Goal: Communication & Community: Answer question/provide support

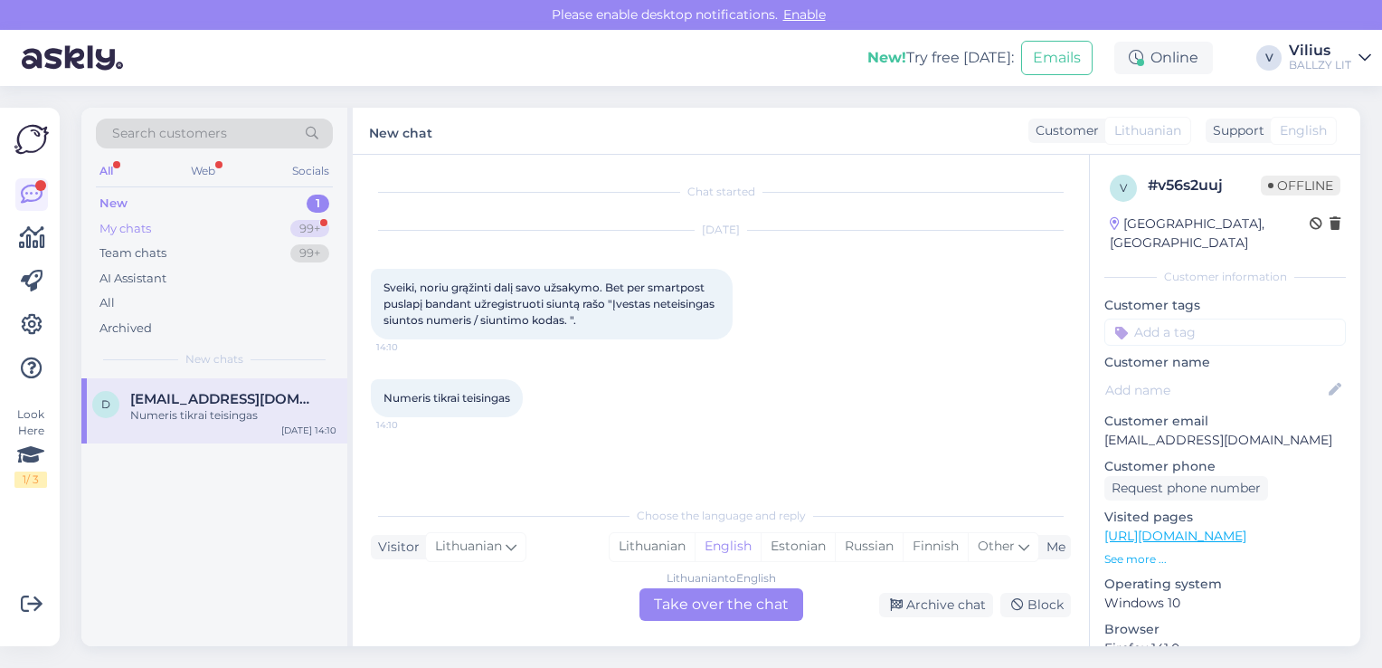
click at [195, 224] on div "My chats 99+" at bounding box center [214, 228] width 237 height 25
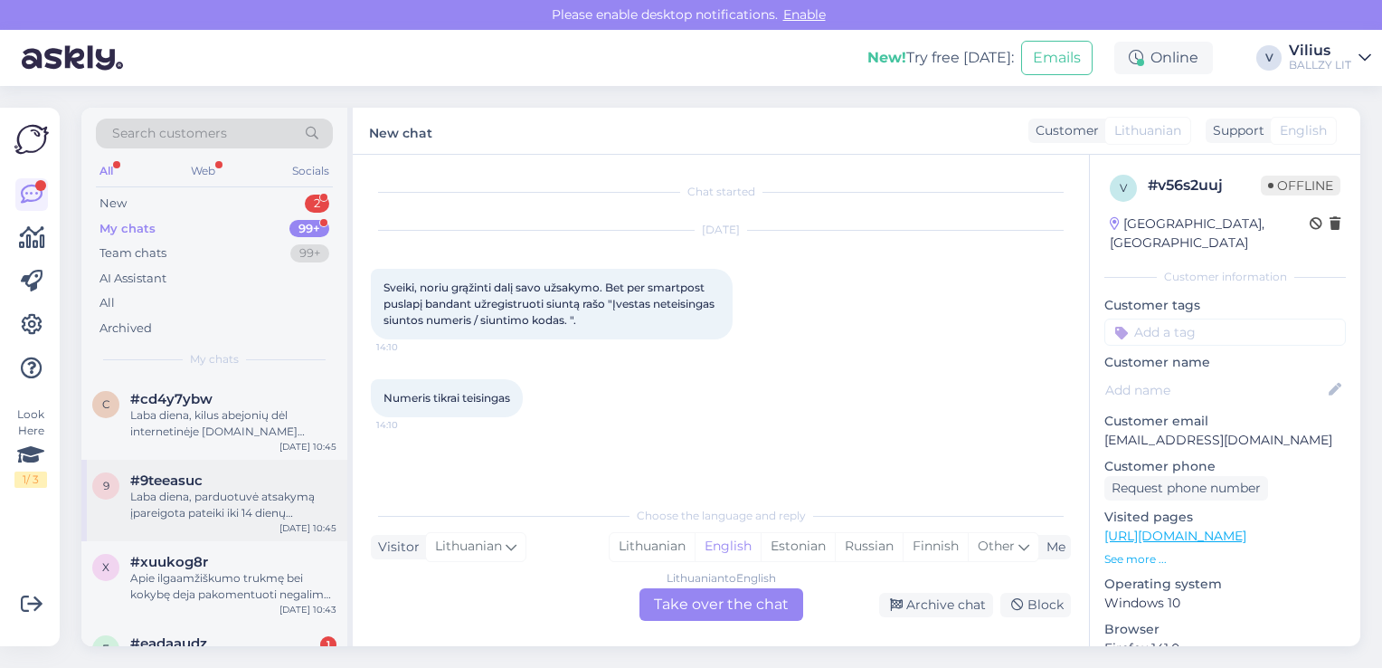
scroll to position [90, 0]
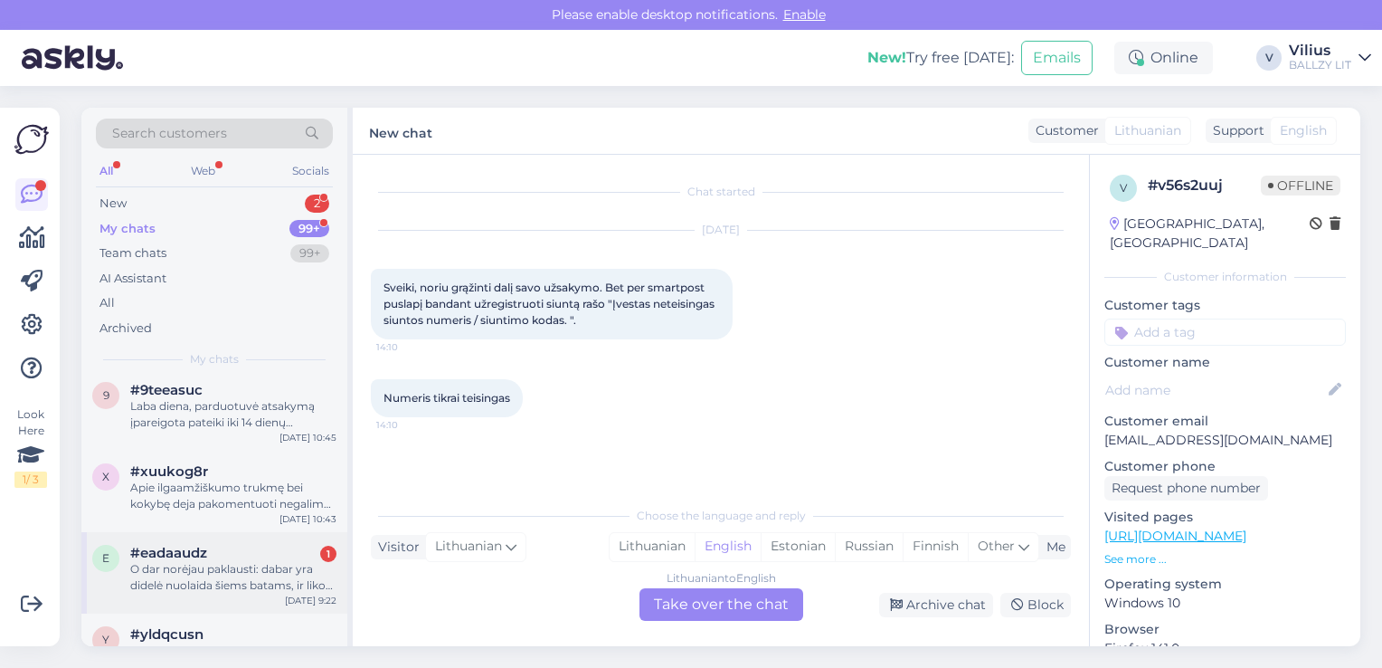
click at [223, 562] on div "O dar norėjau paklausti: dabar yra didelė nuolaida šiems batams, ir liko tik vi…" at bounding box center [233, 577] width 206 height 33
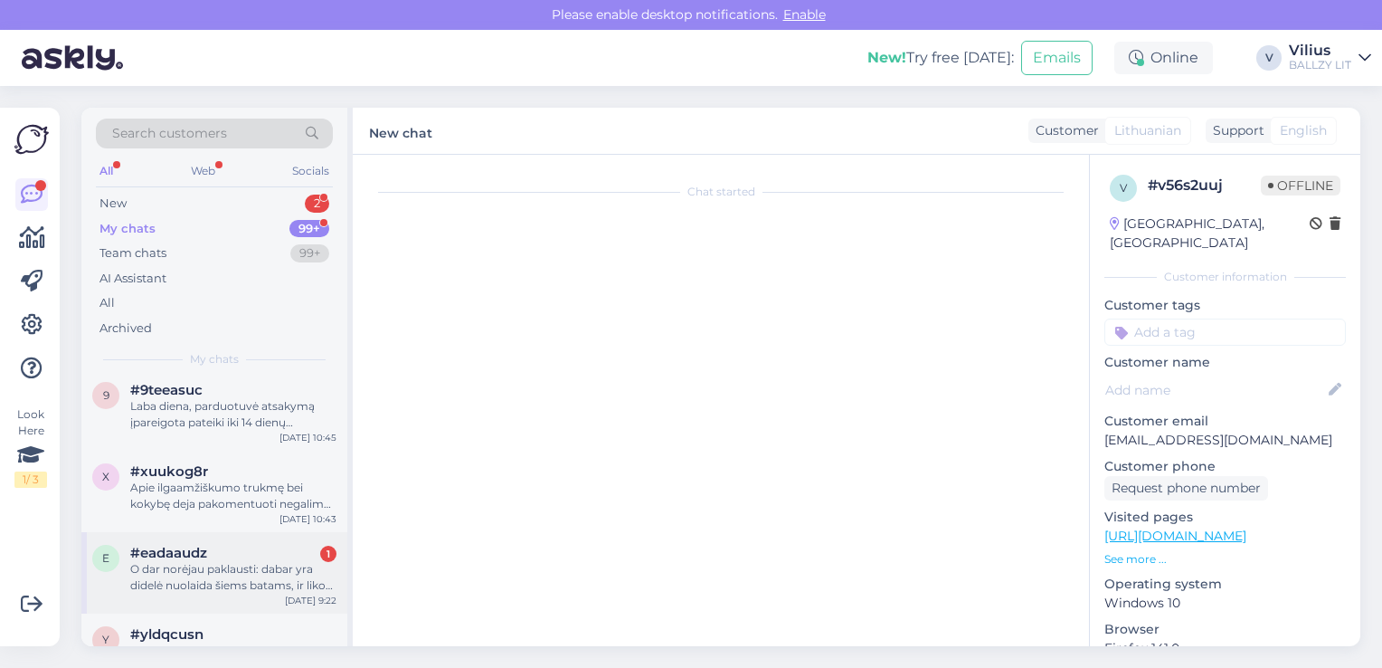
scroll to position [36, 0]
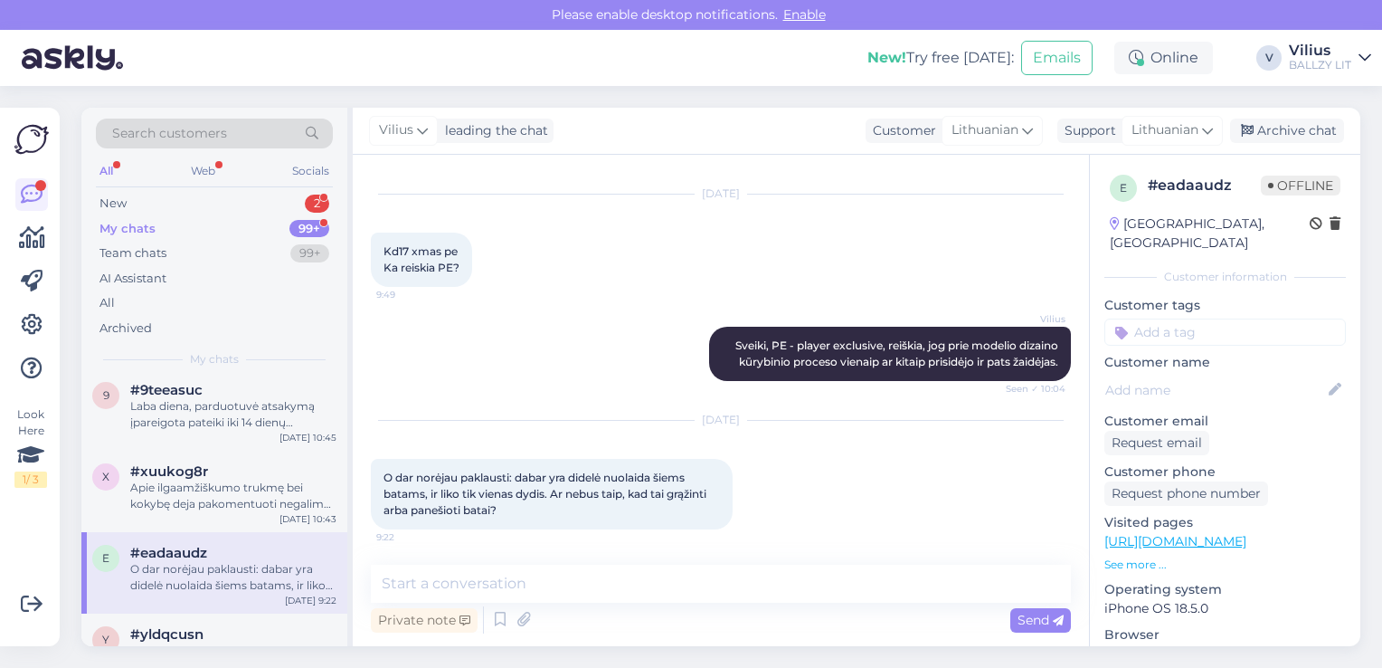
click at [1228, 533] on link "[URL][DOMAIN_NAME]" at bounding box center [1176, 541] width 142 height 16
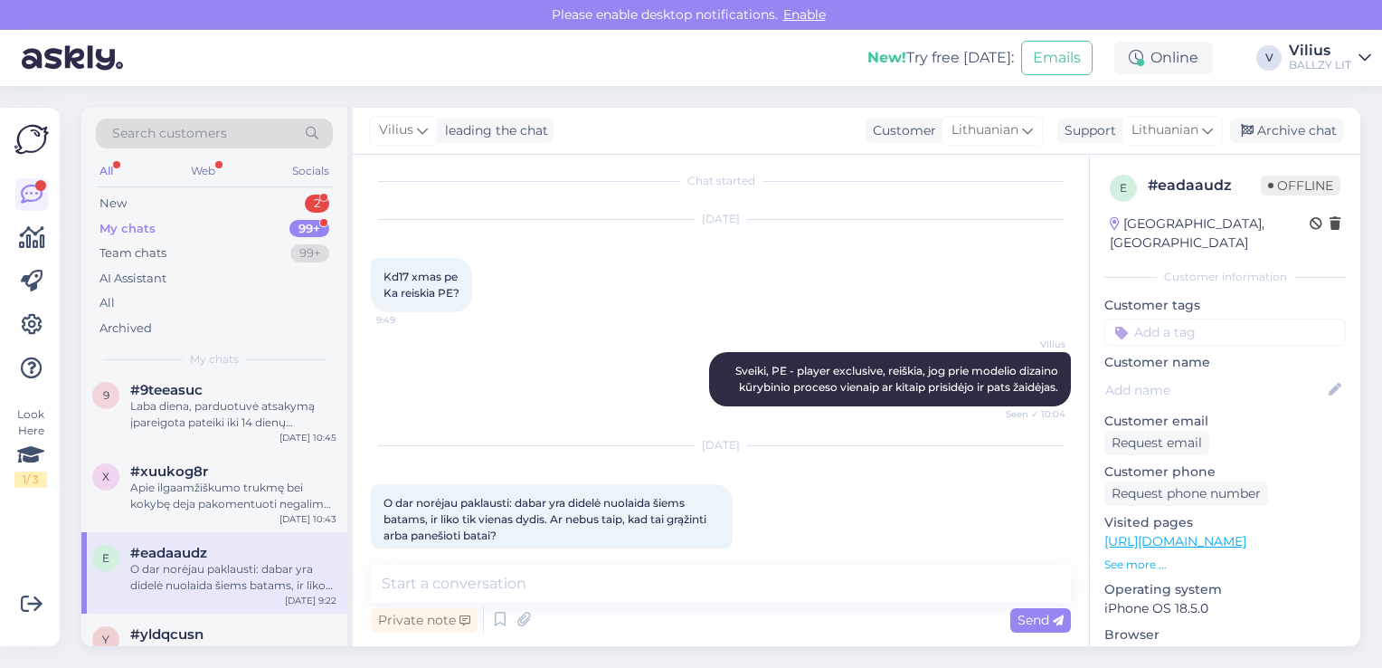
scroll to position [0, 0]
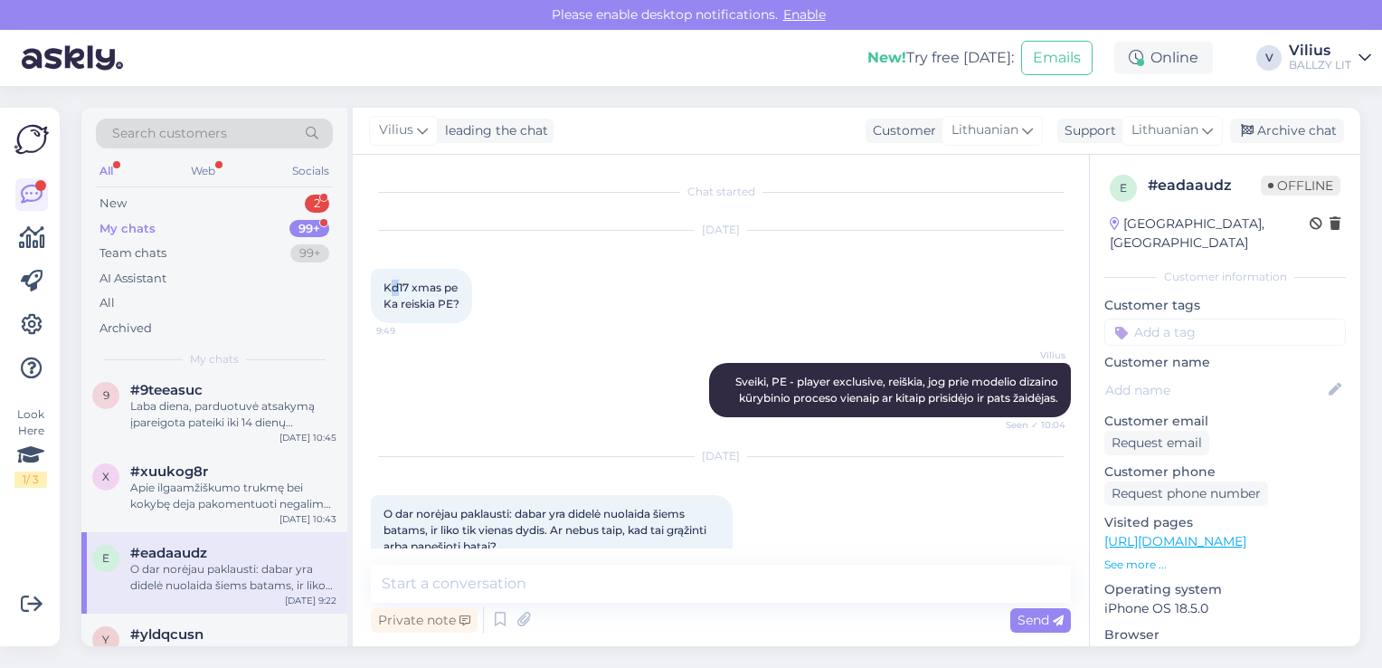
click at [394, 288] on span "Kd17 xmas pe Ka reiskia PE?" at bounding box center [422, 295] width 76 height 30
drag, startPoint x: 382, startPoint y: 278, endPoint x: 456, endPoint y: 284, distance: 74.5
click at [456, 284] on div "Kd17 xmas pe Ka reiskia PE? 9:49" at bounding box center [421, 296] width 101 height 54
copy span "Kd17 xmas pe"
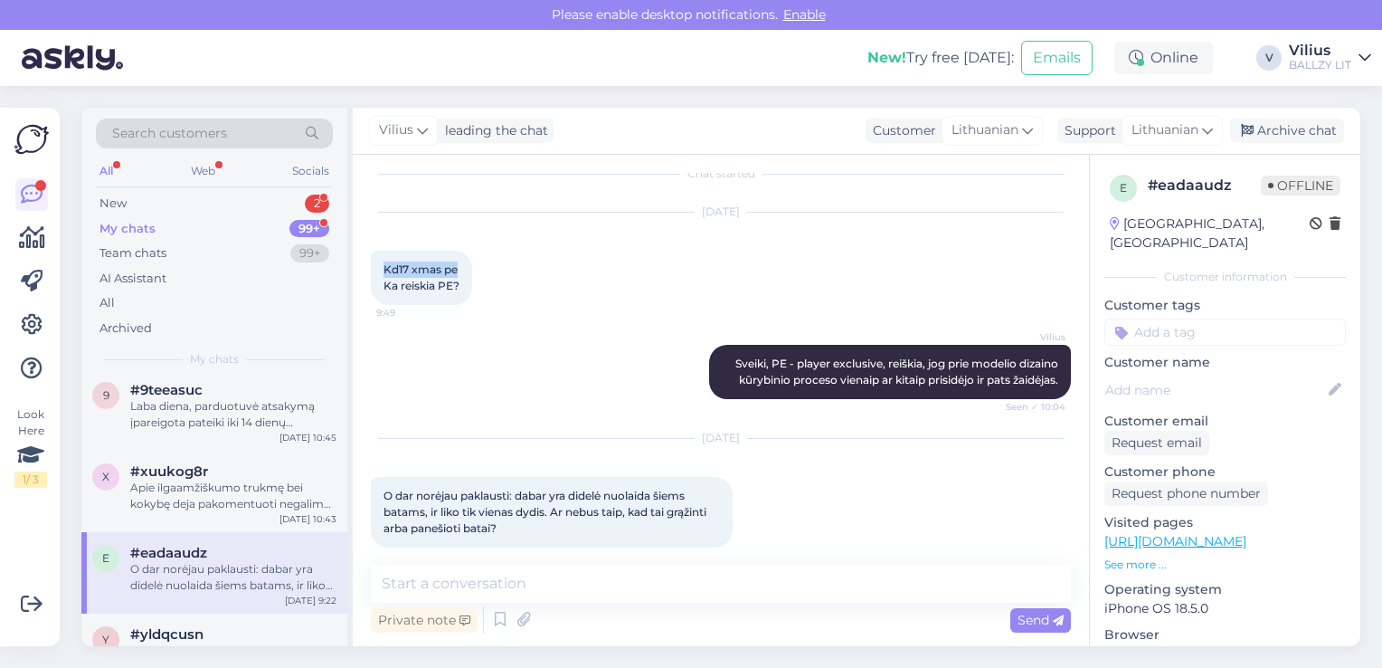
scroll to position [36, 0]
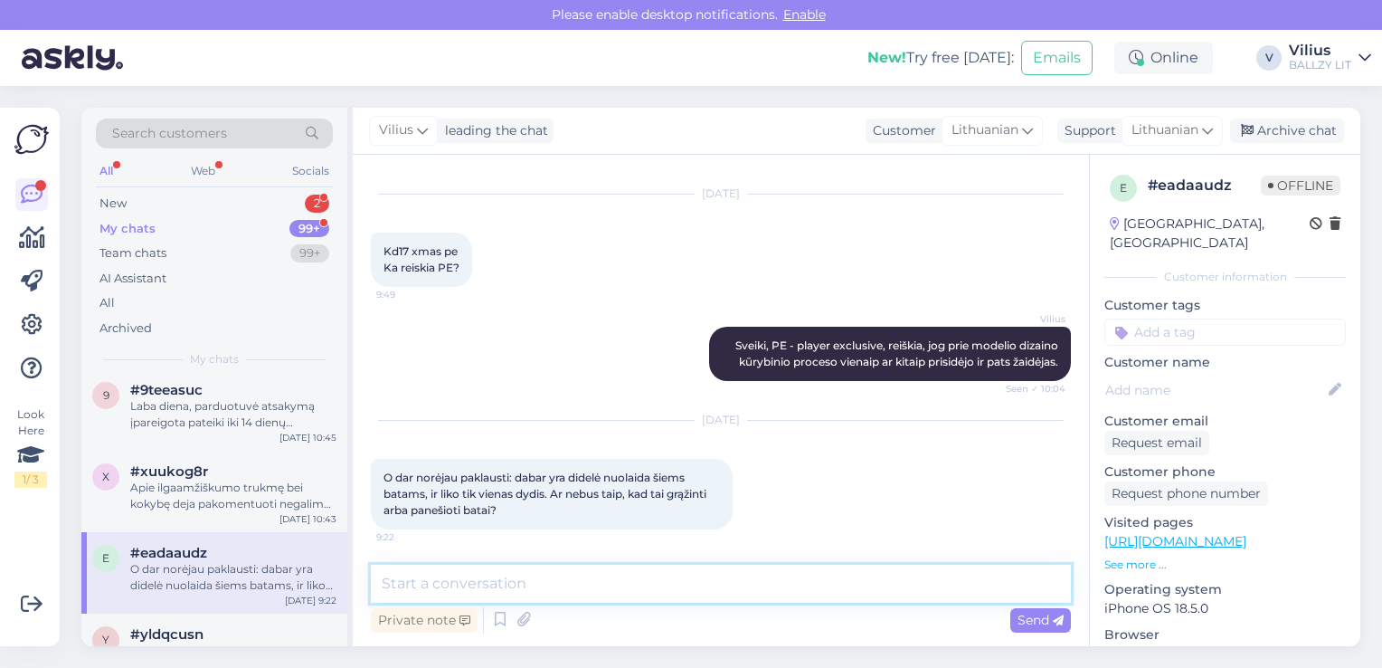
click at [549, 574] on textarea at bounding box center [721, 584] width 700 height 38
click at [613, 584] on textarea "Nešioti batai negali būti klientų grąžinti (jei jie buvo nupirkti)" at bounding box center [721, 584] width 700 height 38
click at [786, 585] on textarea "Nešioti batai negali būti grąžinti (jei jie buvo nupirkti)" at bounding box center [721, 584] width 700 height 38
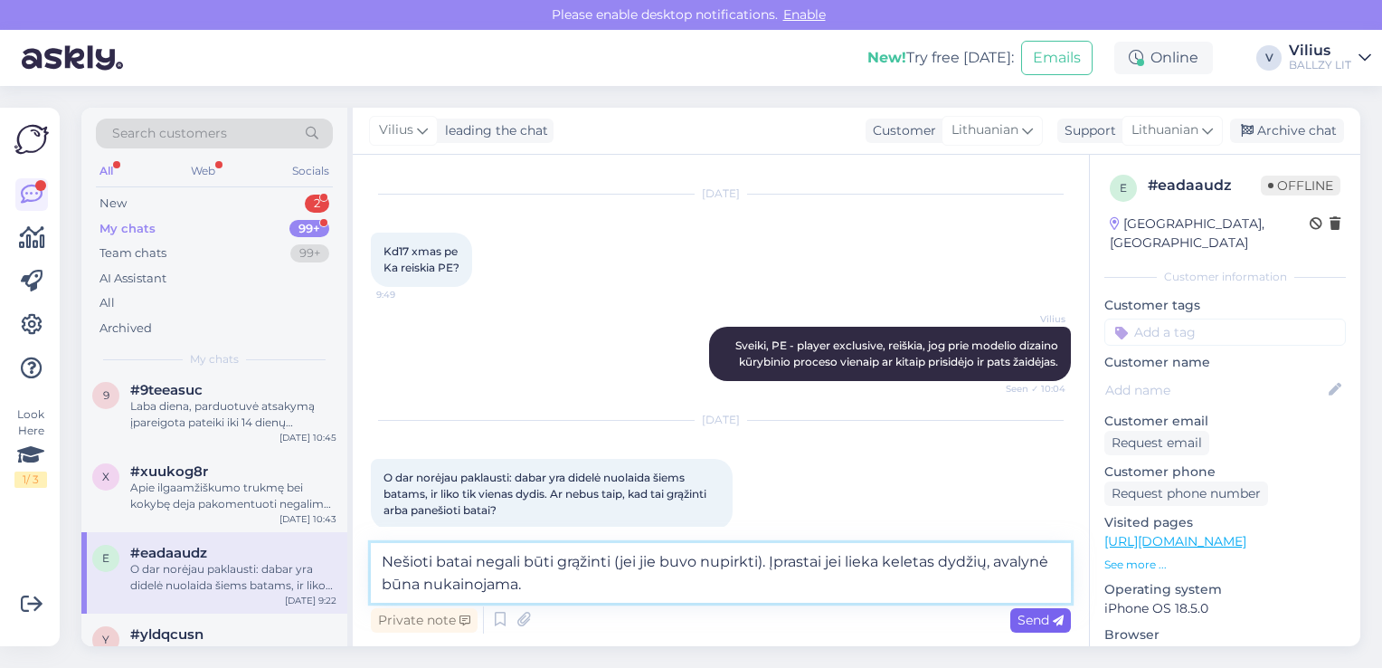
type textarea "Nešioti batai negali būti grąžinti (jei jie buvo nupirkti). Įprastai jei lieka …"
click at [1026, 623] on span "Send" at bounding box center [1041, 620] width 46 height 16
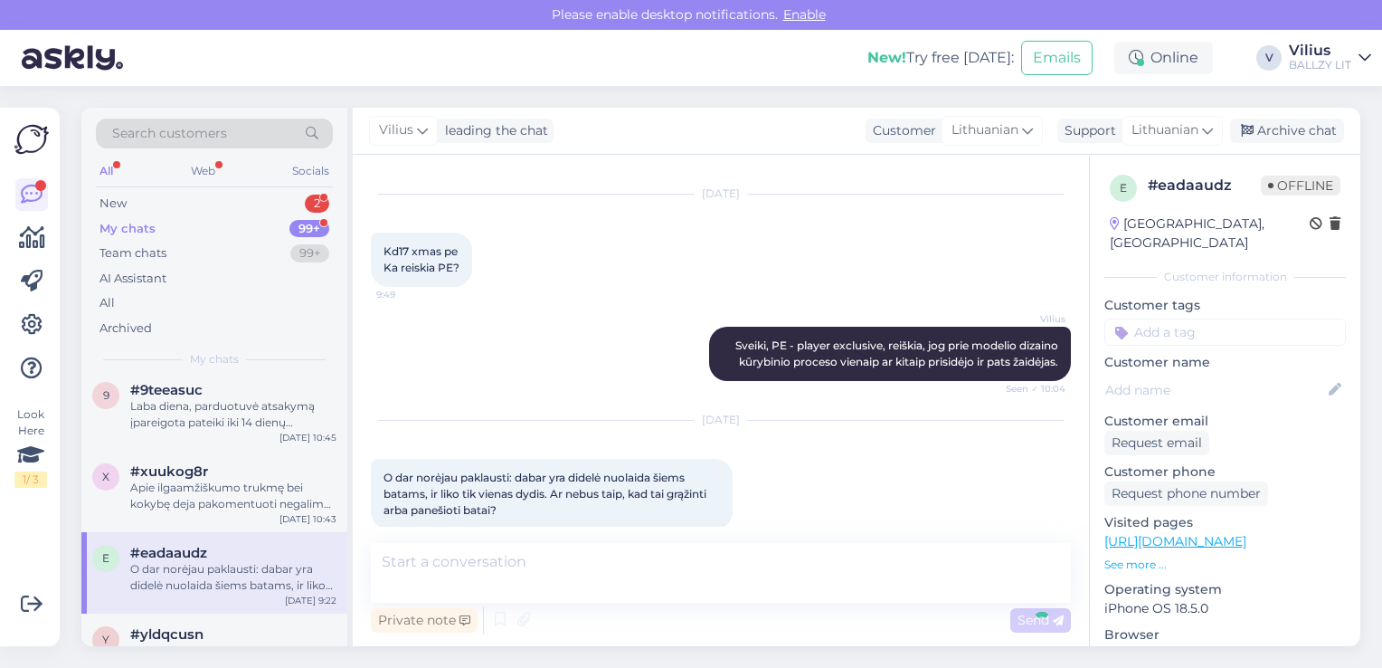
scroll to position [130, 0]
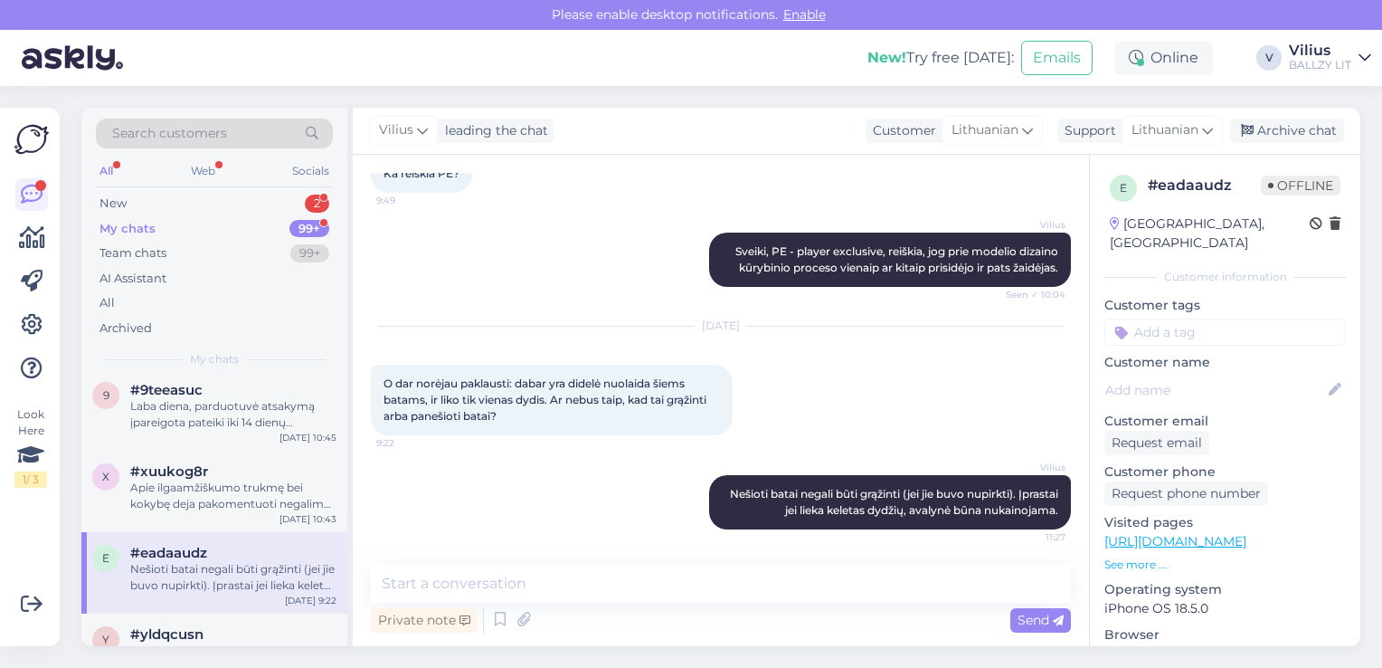
click at [142, 228] on div "My chats" at bounding box center [128, 229] width 56 height 18
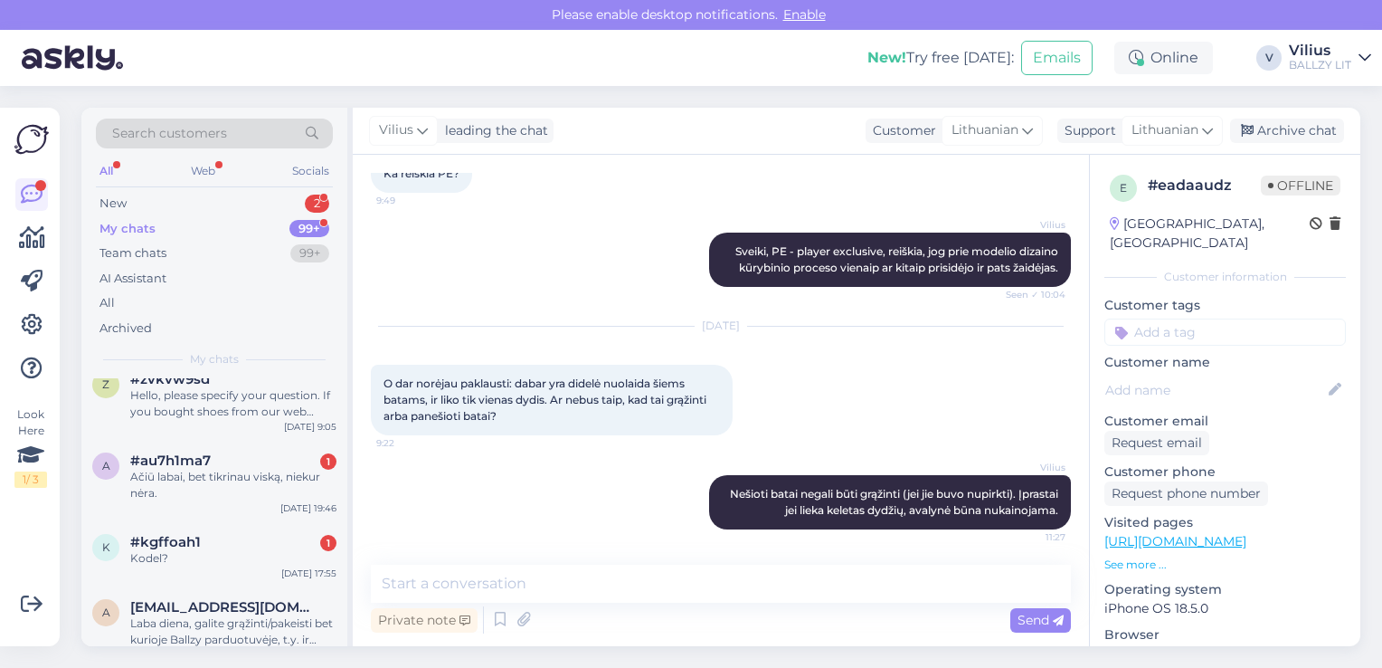
scroll to position [452, 0]
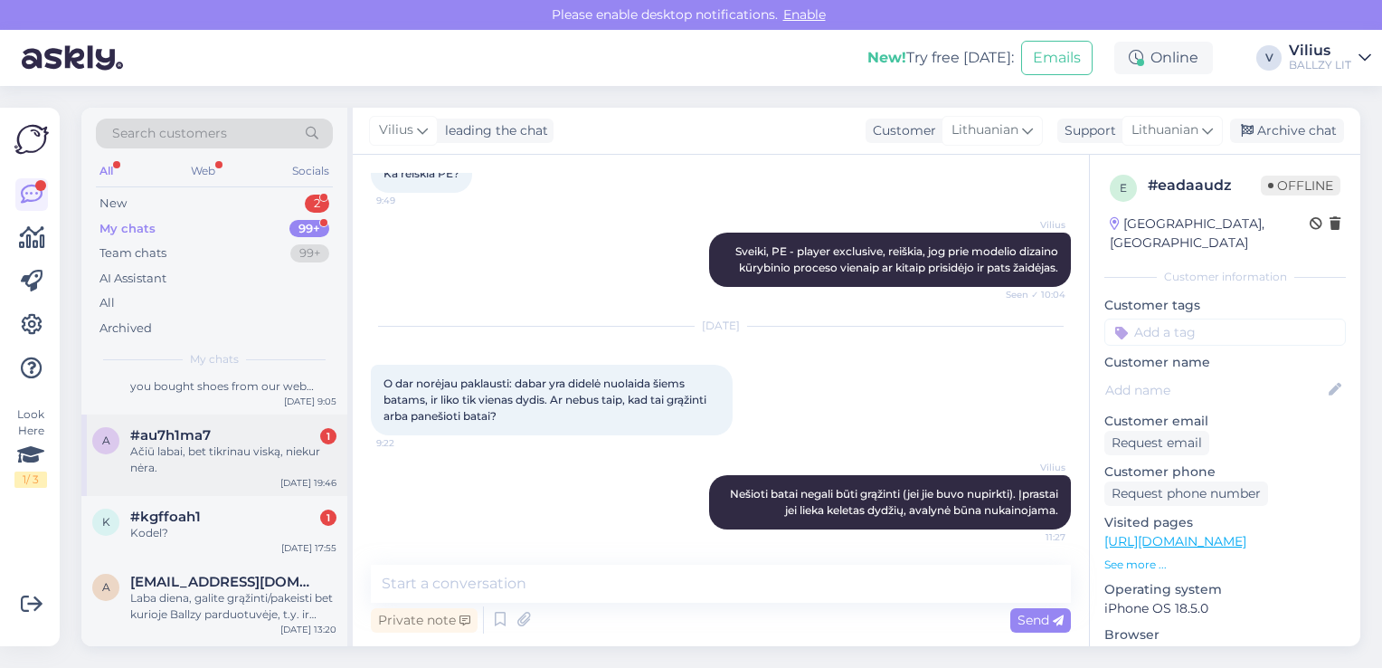
click at [256, 470] on div "Ačiū labai, bet tikrinau viską, niekur nėra." at bounding box center [233, 459] width 206 height 33
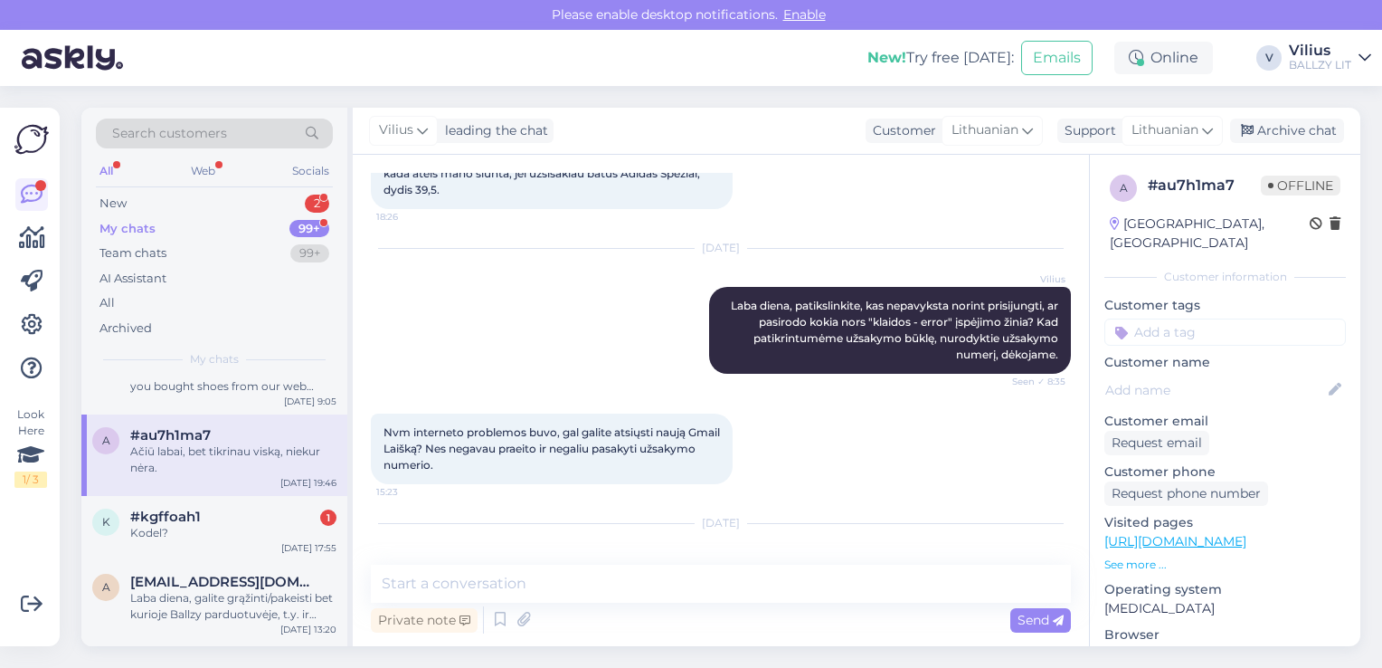
scroll to position [646, 0]
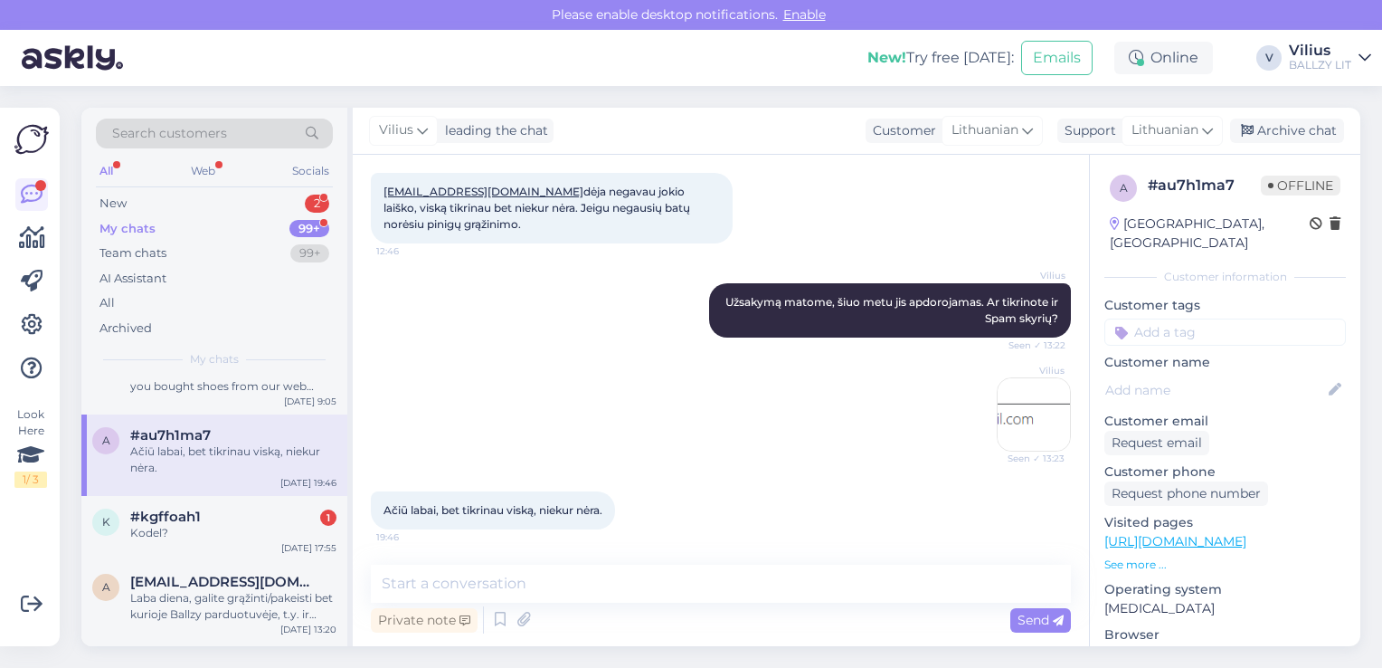
click at [1035, 413] on img at bounding box center [1034, 414] width 72 height 72
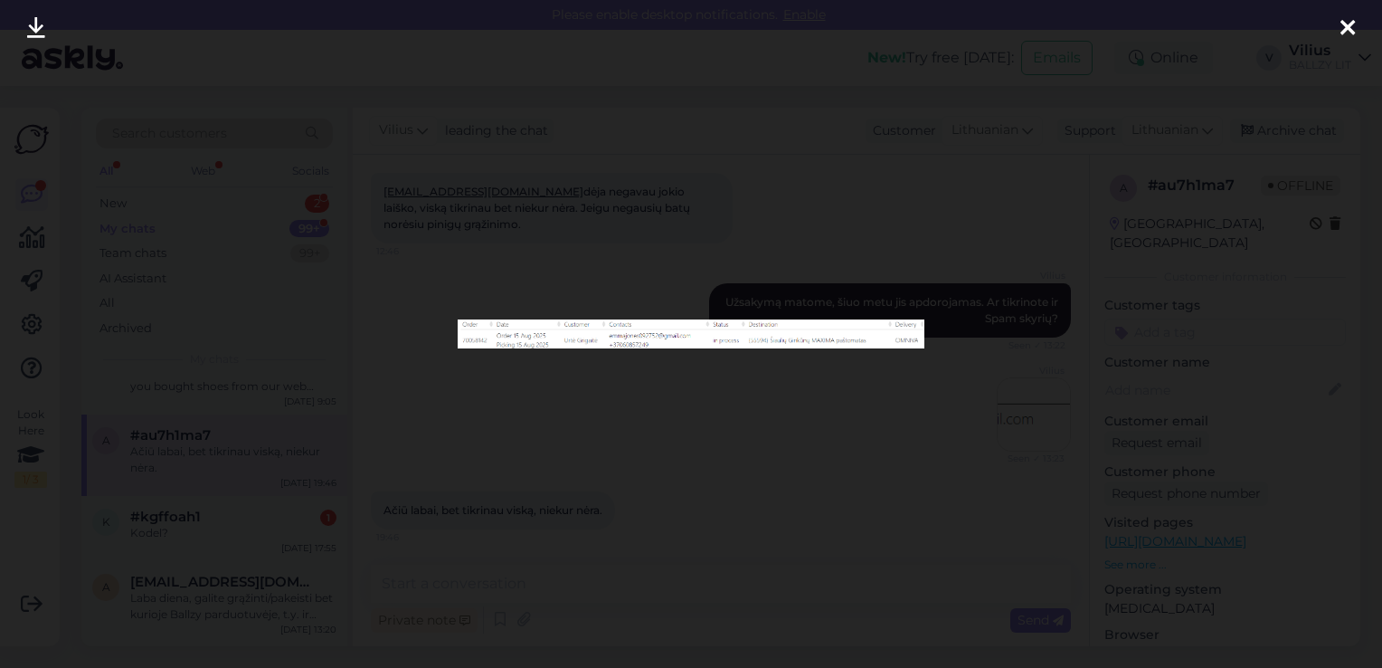
click at [662, 192] on div at bounding box center [691, 334] width 1382 height 668
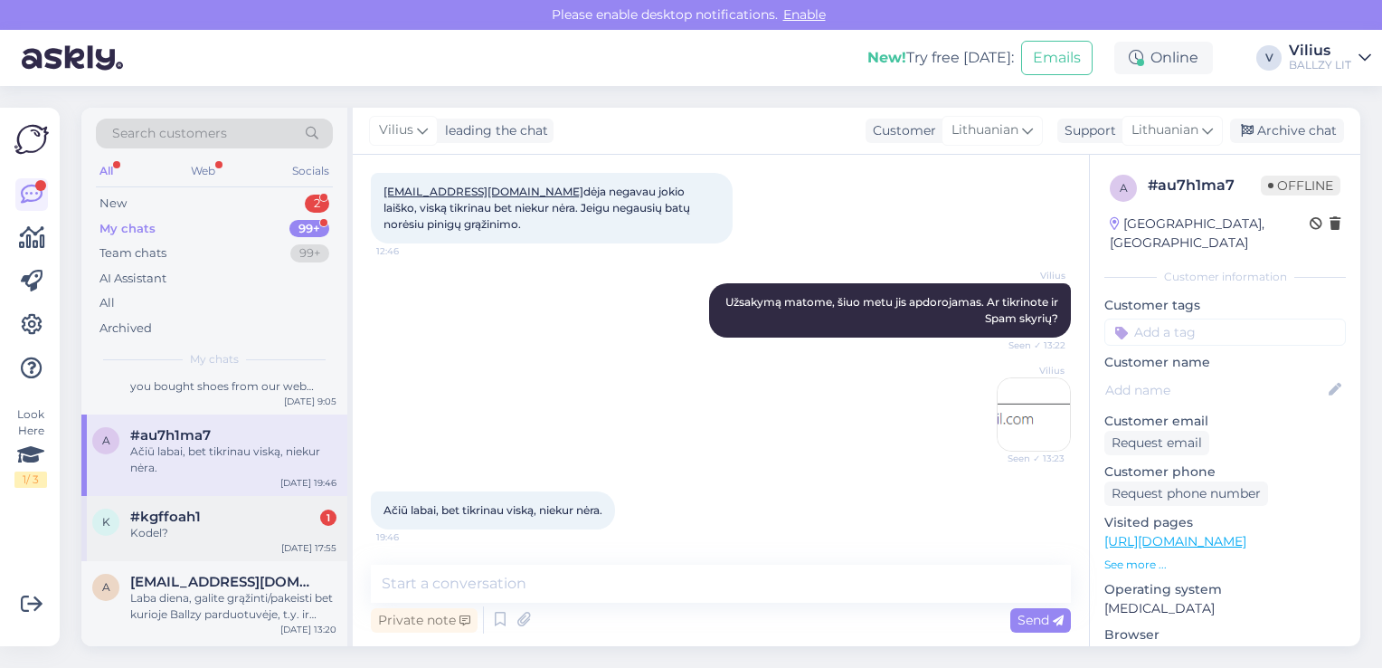
click at [214, 523] on div "#kgffoah1 1" at bounding box center [233, 516] width 206 height 16
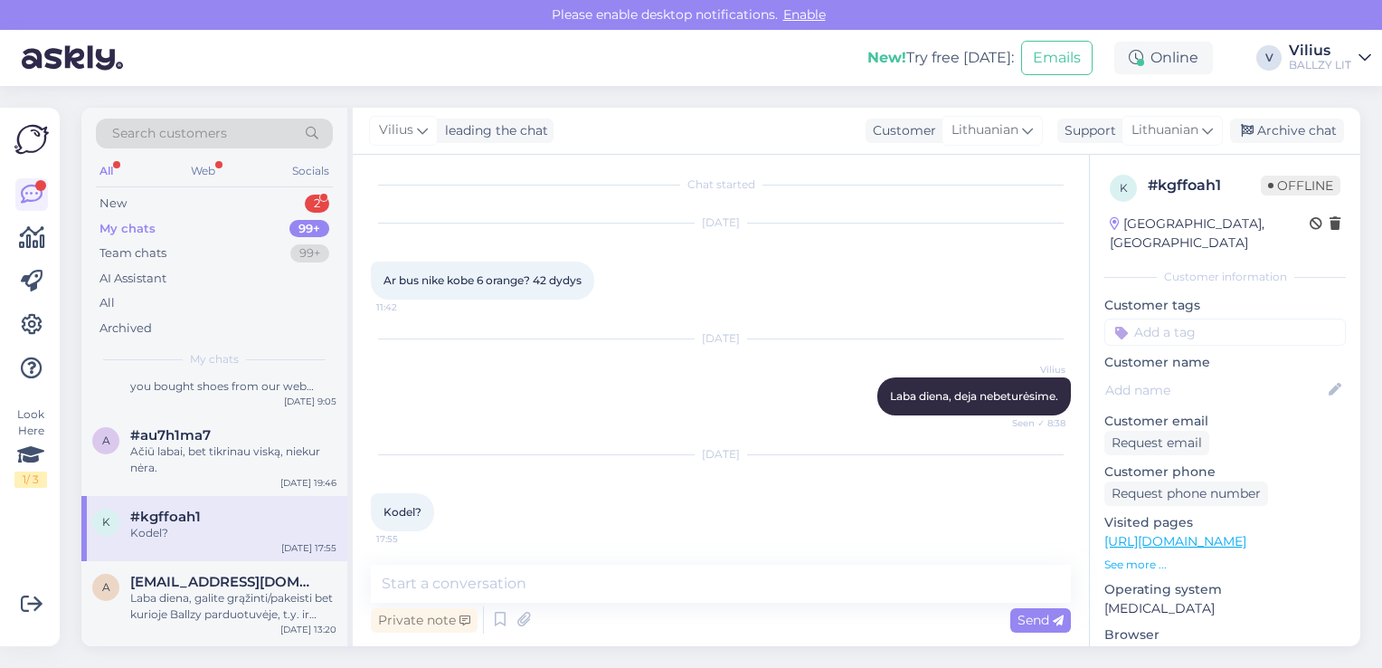
scroll to position [9, 0]
click at [1247, 533] on link "[URL][DOMAIN_NAME]" at bounding box center [1176, 541] width 142 height 16
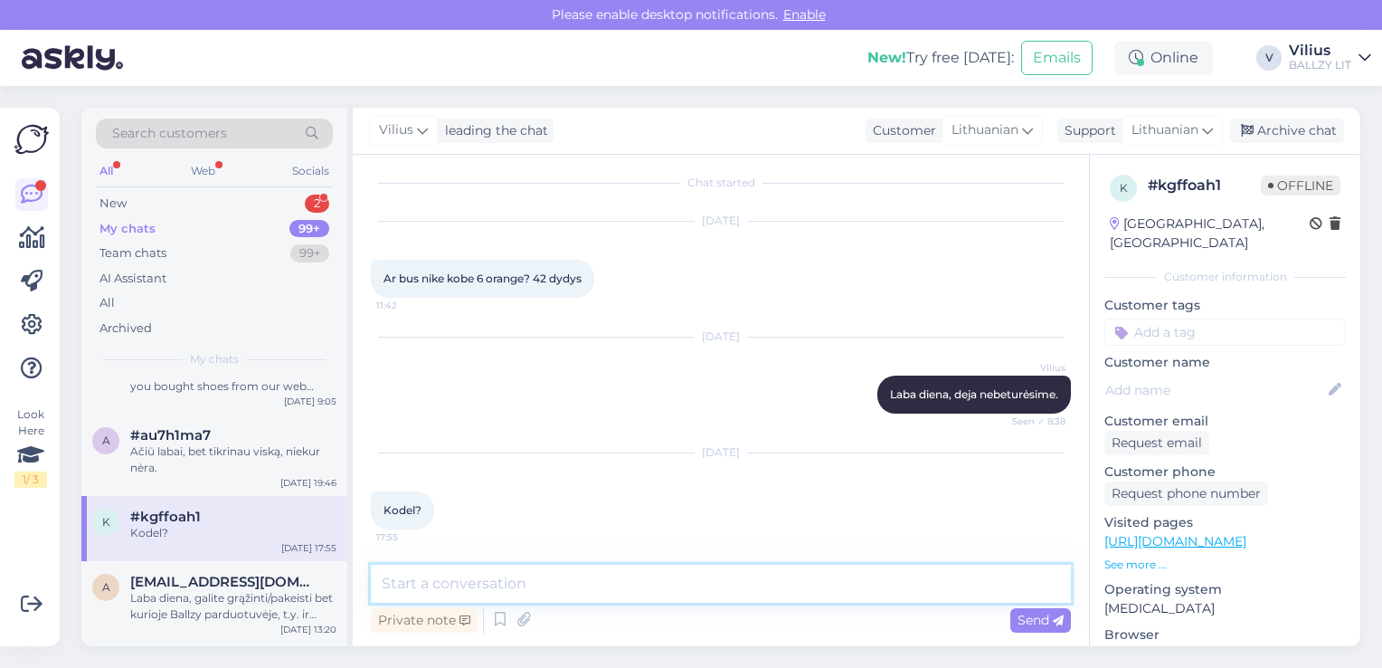
click at [540, 577] on textarea at bounding box center [721, 584] width 700 height 38
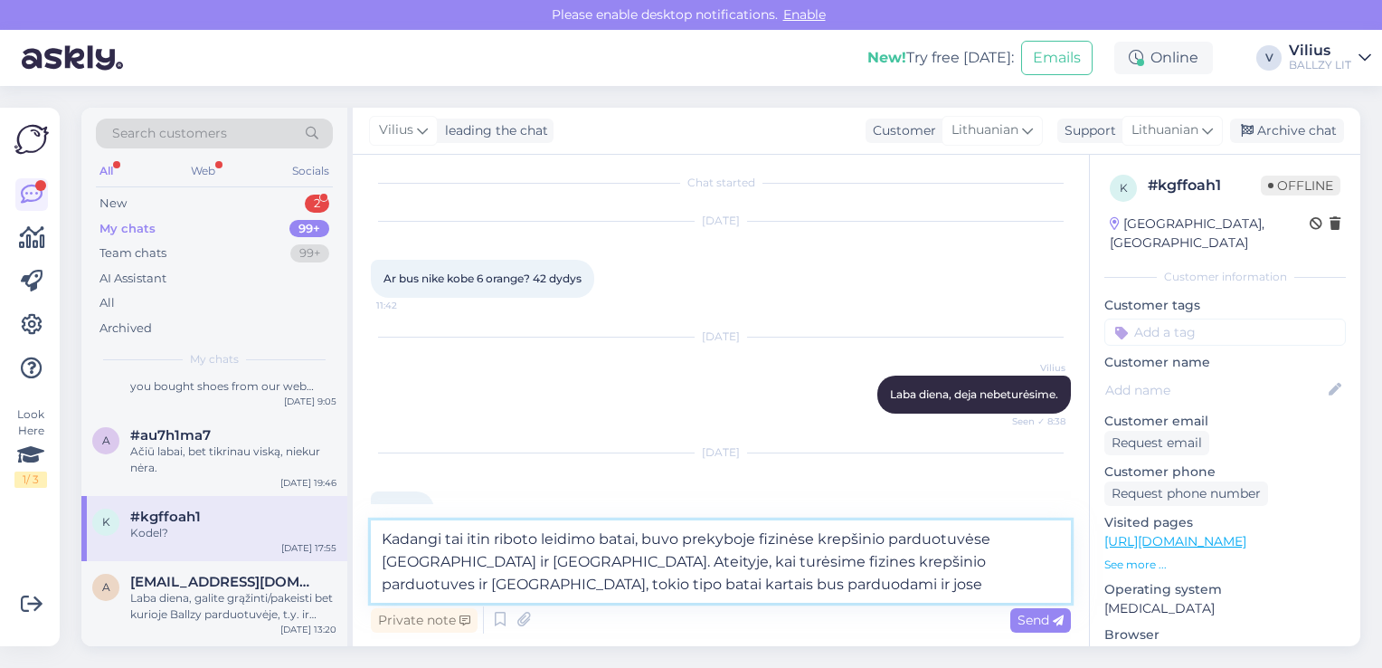
type textarea "Kadangi tai itin riboto leidimo batai, buvo prekyboje fizinėse krepšinio parduo…"
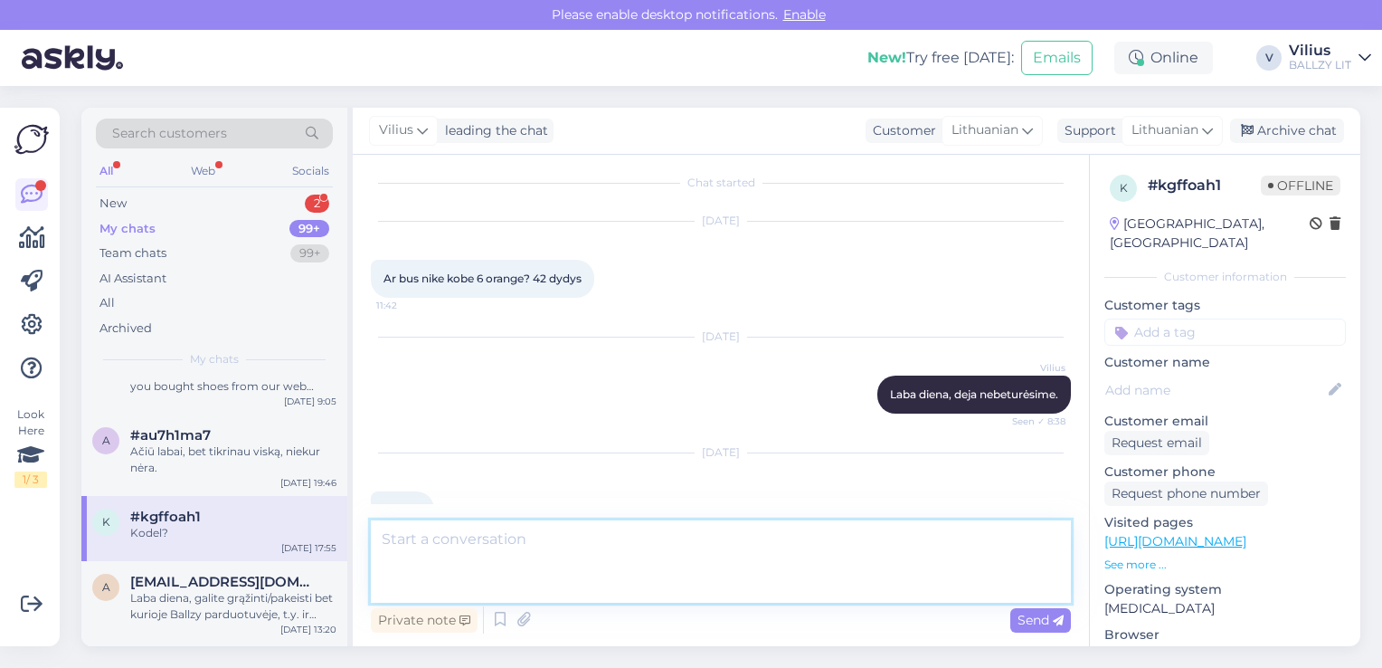
scroll to position [174, 0]
